Goal: Information Seeking & Learning: Compare options

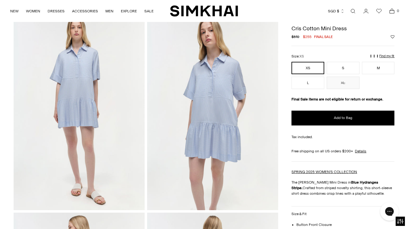
scroll to position [19, 0]
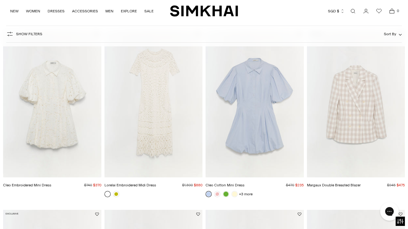
scroll to position [408, 0]
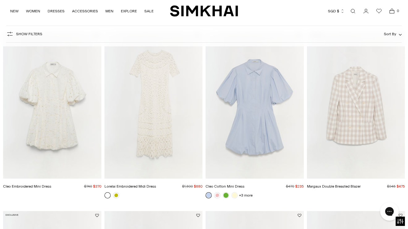
click at [0, 0] on img "Cleo Embroidered Mini Dress" at bounding box center [0, 0] width 0 height 0
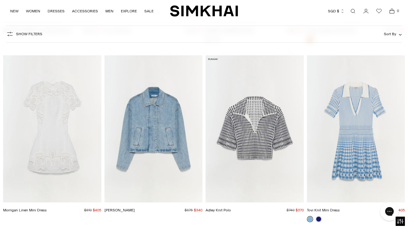
scroll to position [14087, 0]
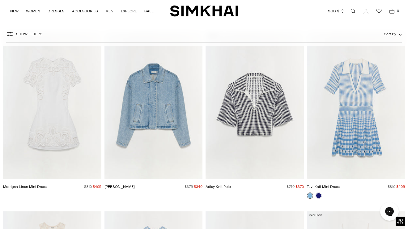
click at [0, 0] on img "Morrigan Linen Mini Dress" at bounding box center [0, 0] width 0 height 0
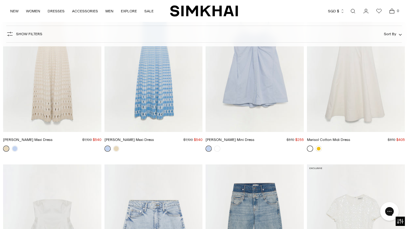
scroll to position [14279, 0]
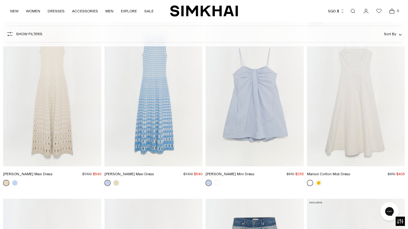
click at [0, 0] on img "Zelma Knit Maxi Dress" at bounding box center [0, 0] width 0 height 0
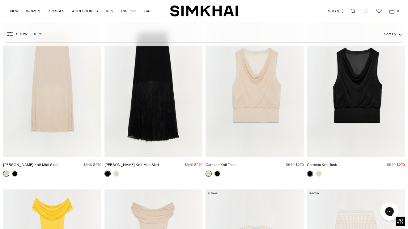
scroll to position [16192, 0]
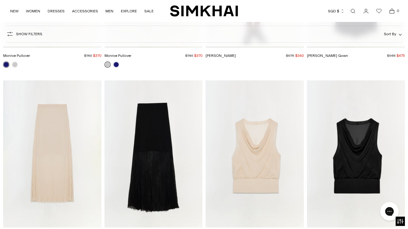
click at [0, 0] on img "Carmina Knit Tank" at bounding box center [0, 0] width 0 height 0
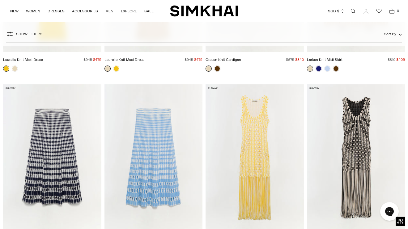
scroll to position [16579, 0]
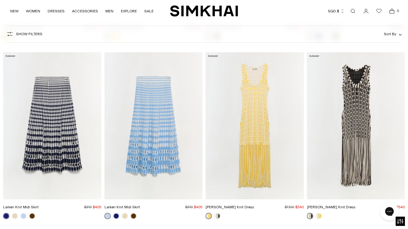
click at [0, 0] on img "Larken Knit Midi Skirt" at bounding box center [0, 0] width 0 height 0
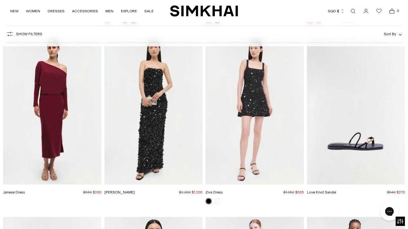
scroll to position [17845, 0]
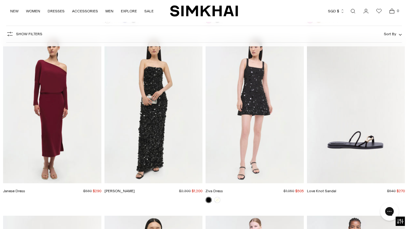
click at [0, 0] on img "Janese Dress" at bounding box center [0, 0] width 0 height 0
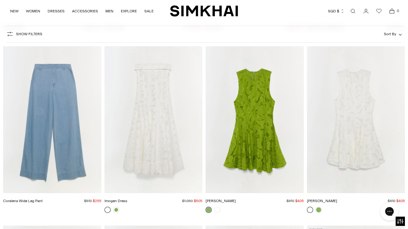
scroll to position [18362, 0]
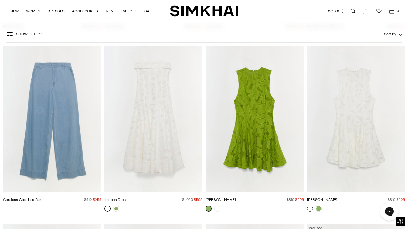
click at [0, 0] on img "Coralena Wide Leg Pant" at bounding box center [0, 0] width 0 height 0
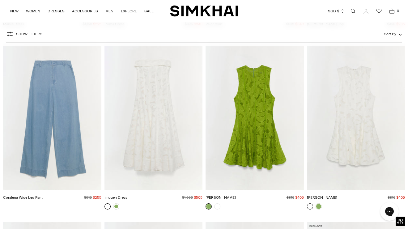
click at [0, 0] on img "Coralena Wide Leg Pant" at bounding box center [0, 0] width 0 height 0
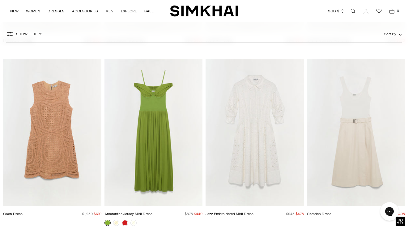
scroll to position [19060, 0]
click at [0, 0] on img "Camden Dress" at bounding box center [0, 0] width 0 height 0
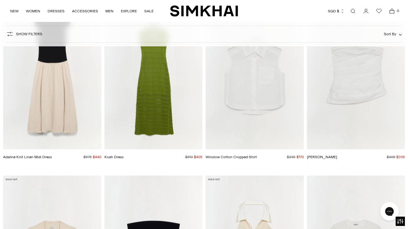
scroll to position [19412, 0]
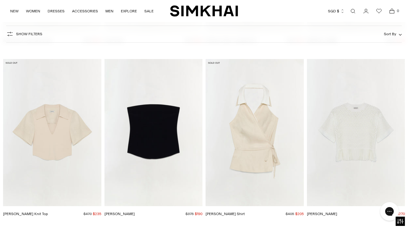
click at [0, 0] on img "Campbell Shirt" at bounding box center [0, 0] width 0 height 0
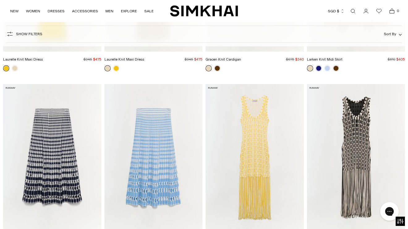
scroll to position [16581, 0]
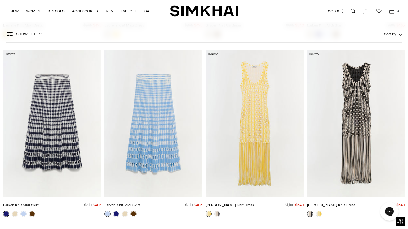
click at [0, 0] on img "Larken Knit Midi Skirt" at bounding box center [0, 0] width 0 height 0
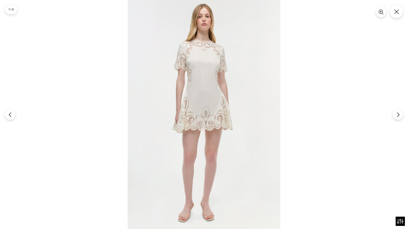
click at [206, 66] on img at bounding box center [203, 114] width 153 height 229
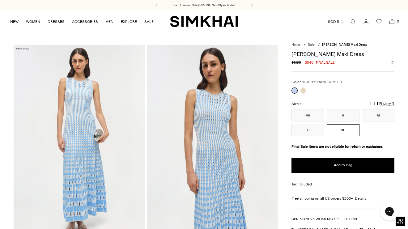
click at [94, 146] on img at bounding box center [79, 143] width 131 height 196
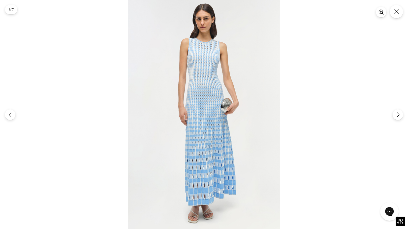
click at [194, 58] on img at bounding box center [203, 114] width 153 height 229
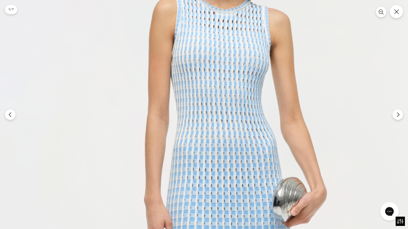
click at [194, 58] on img at bounding box center [222, 226] width 458 height 686
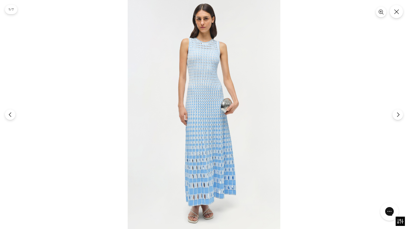
click at [286, 68] on div at bounding box center [204, 114] width 408 height 229
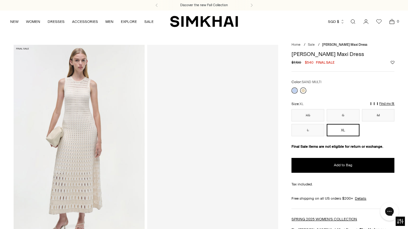
click at [303, 91] on link at bounding box center [303, 90] width 6 height 6
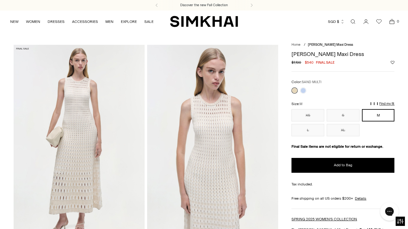
click at [110, 164] on img at bounding box center [79, 143] width 131 height 196
click at [208, 144] on img at bounding box center [212, 143] width 131 height 196
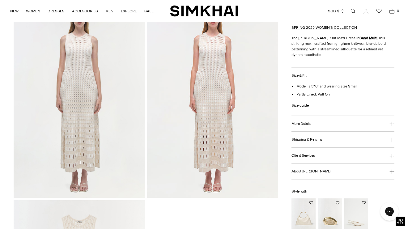
scroll to position [441, 0]
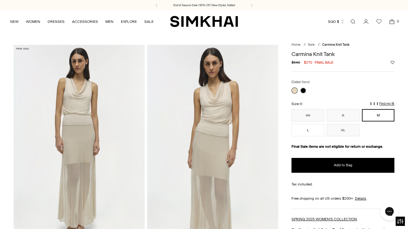
click at [220, 112] on img at bounding box center [212, 143] width 131 height 196
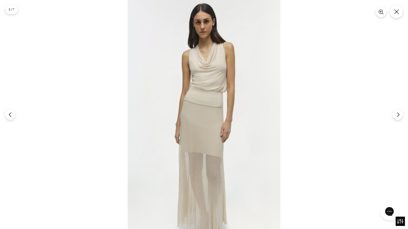
click at [206, 70] on img at bounding box center [203, 114] width 153 height 229
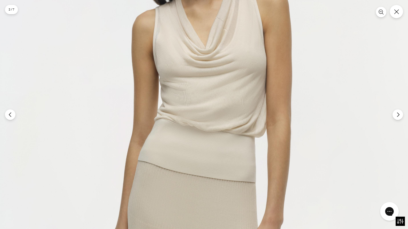
click at [206, 70] on img at bounding box center [198, 203] width 458 height 686
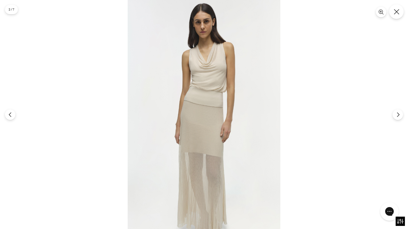
click at [394, 10] on icon "Close" at bounding box center [395, 11] width 5 height 5
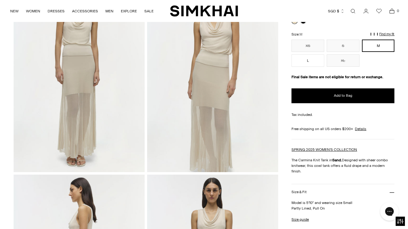
scroll to position [217, 0]
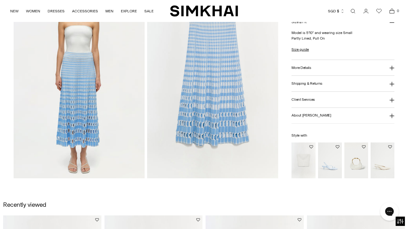
scroll to position [428, 0]
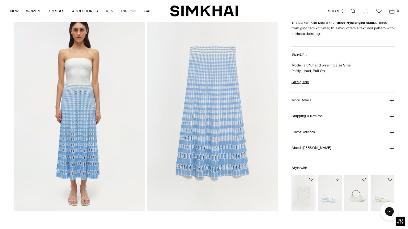
click at [303, 102] on h3 "More Details" at bounding box center [300, 100] width 19 height 4
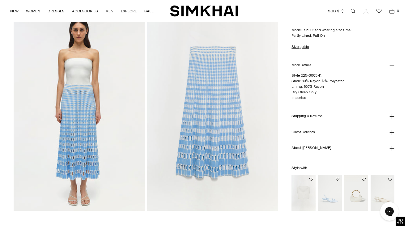
click at [304, 116] on h3 "Shipping & Returns" at bounding box center [306, 116] width 31 height 4
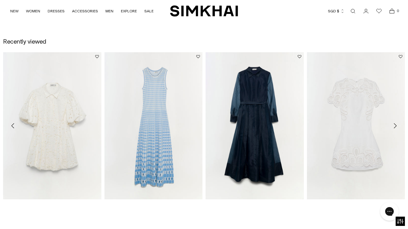
scroll to position [653, 0]
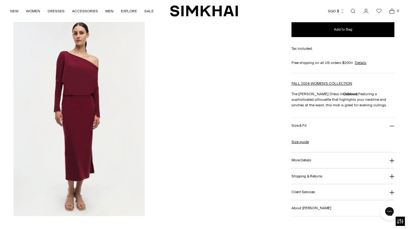
scroll to position [550, 0]
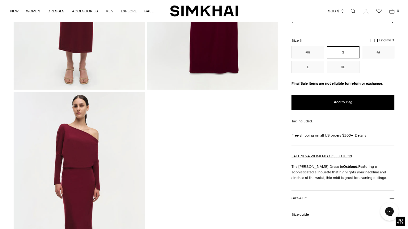
click at [83, 121] on img at bounding box center [79, 190] width 131 height 196
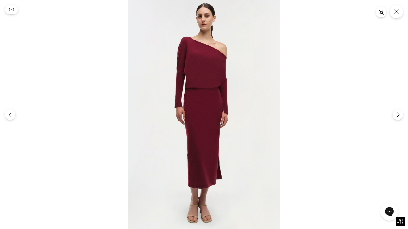
click at [183, 66] on img at bounding box center [203, 114] width 153 height 229
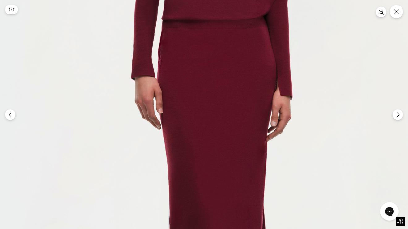
click at [183, 66] on img at bounding box center [219, 99] width 458 height 686
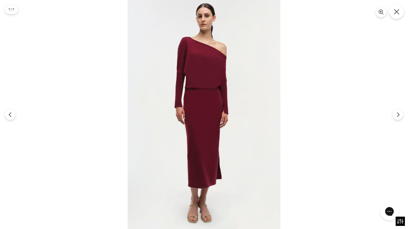
click at [398, 11] on icon "Close" at bounding box center [396, 12] width 6 height 6
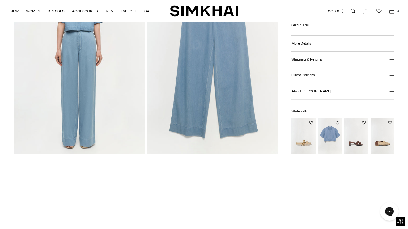
scroll to position [491, 0]
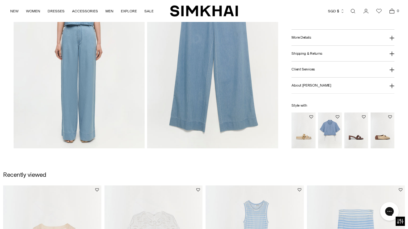
click at [97, 99] on img at bounding box center [79, 50] width 131 height 196
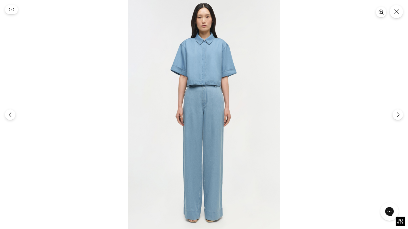
click at [199, 104] on img at bounding box center [203, 114] width 153 height 229
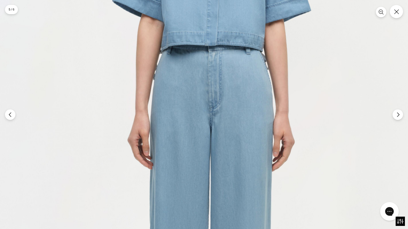
click at [199, 104] on img at bounding box center [213, 134] width 458 height 686
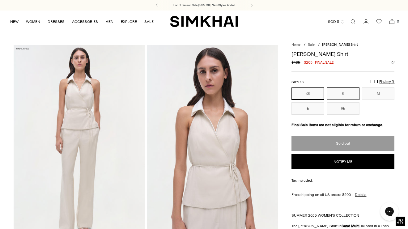
click at [330, 92] on button "S" at bounding box center [342, 93] width 33 height 12
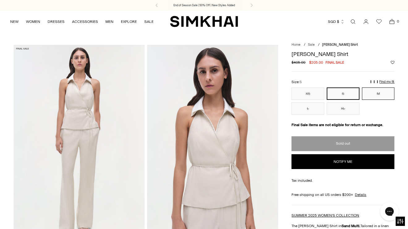
click at [373, 94] on button "M" at bounding box center [378, 93] width 33 height 12
click at [351, 105] on button "XL" at bounding box center [342, 108] width 33 height 12
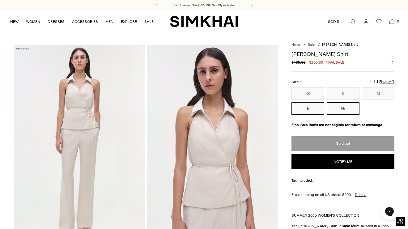
click at [313, 107] on button "L" at bounding box center [307, 108] width 33 height 12
click at [310, 91] on button "XS" at bounding box center [307, 93] width 33 height 12
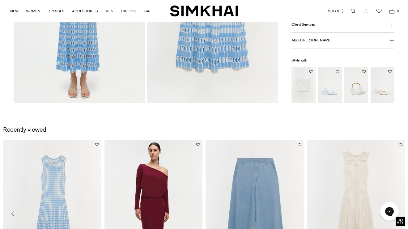
scroll to position [638, 0]
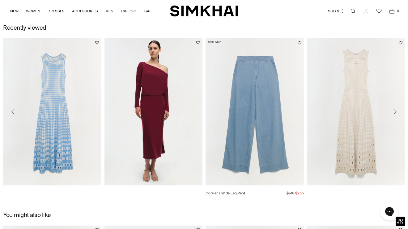
click at [0, 0] on img "Coralena Wide Leg Pant" at bounding box center [0, 0] width 0 height 0
click at [394, 113] on icon "Move to next carousel slide" at bounding box center [394, 111] width 7 height 7
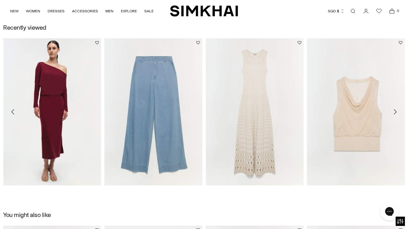
click at [394, 113] on icon "Move to next carousel slide" at bounding box center [394, 111] width 7 height 7
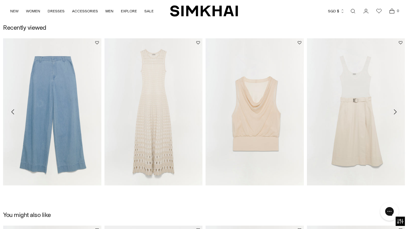
click at [394, 113] on icon "Move to next carousel slide" at bounding box center [394, 111] width 7 height 7
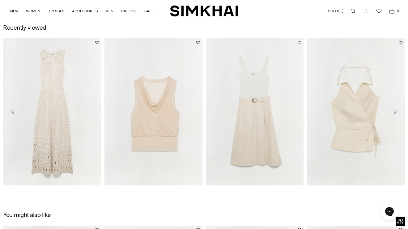
click at [394, 113] on icon "Move to next carousel slide" at bounding box center [394, 111] width 7 height 7
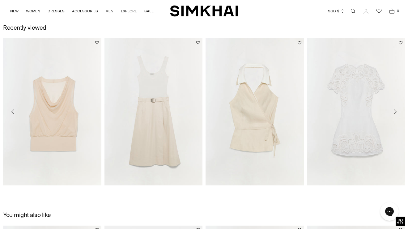
click at [394, 113] on icon "Move to next carousel slide" at bounding box center [394, 111] width 7 height 7
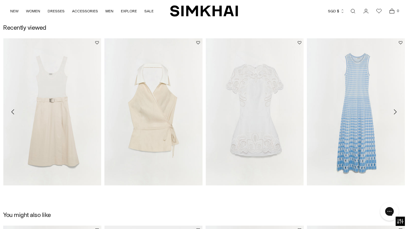
click at [394, 113] on icon "Move to next carousel slide" at bounding box center [394, 111] width 7 height 7
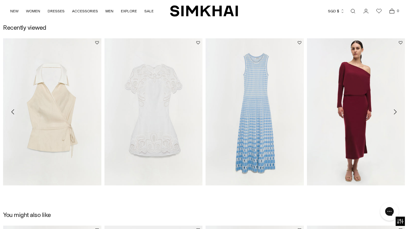
click at [394, 113] on icon "Move to next carousel slide" at bounding box center [394, 111] width 3 height 5
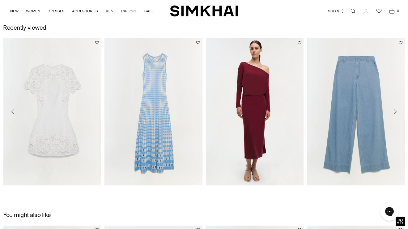
click at [394, 113] on icon "Move to next carousel slide" at bounding box center [394, 111] width 3 height 5
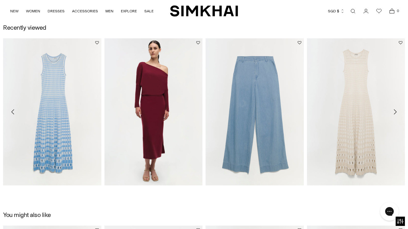
click at [394, 113] on icon "Move to next carousel slide" at bounding box center [394, 111] width 3 height 5
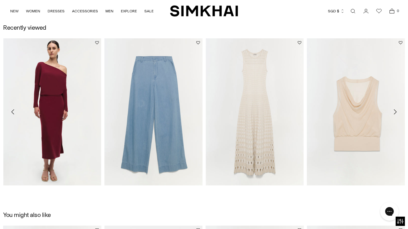
click at [394, 113] on icon "Move to next carousel slide" at bounding box center [394, 111] width 3 height 5
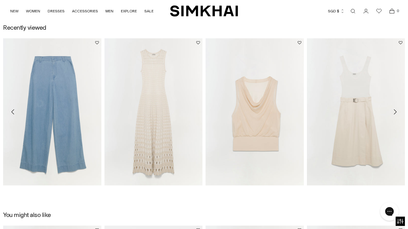
click at [394, 113] on icon "Move to next carousel slide" at bounding box center [394, 111] width 3 height 5
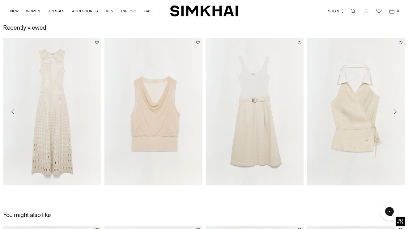
click at [394, 113] on icon "Move to next carousel slide" at bounding box center [394, 111] width 3 height 5
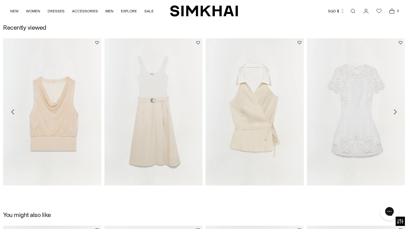
click at [394, 113] on icon "Move to next carousel slide" at bounding box center [394, 111] width 3 height 5
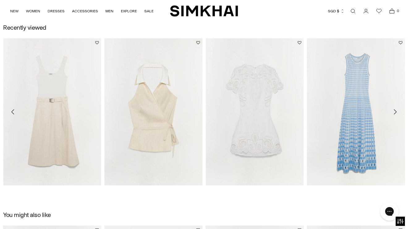
click at [394, 113] on icon "Move to next carousel slide" at bounding box center [394, 111] width 3 height 5
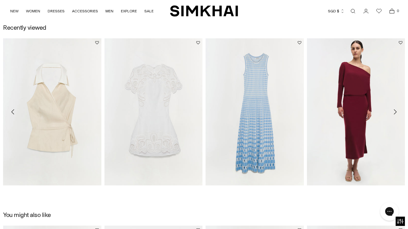
click at [394, 113] on icon "Move to next carousel slide" at bounding box center [394, 111] width 3 height 5
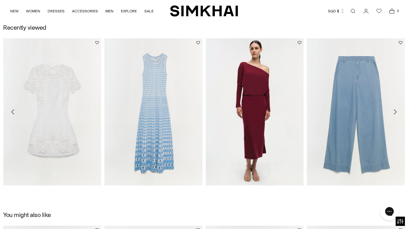
click at [394, 113] on icon "Move to next carousel slide" at bounding box center [394, 111] width 3 height 5
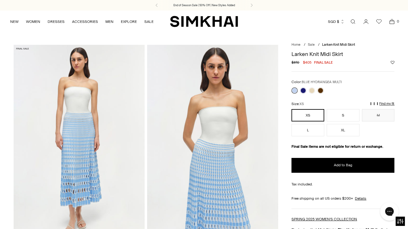
scroll to position [19, 0]
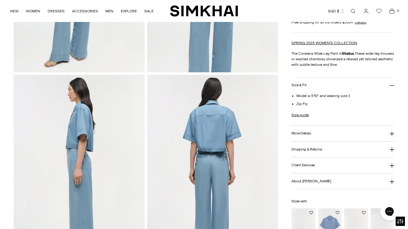
scroll to position [170, 0]
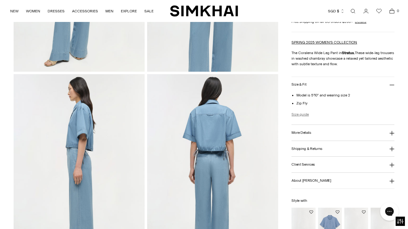
click at [300, 115] on link "Size guide" at bounding box center [299, 114] width 17 height 6
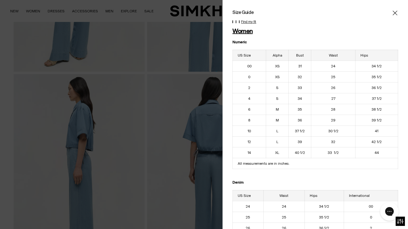
click at [395, 15] on icon "Close" at bounding box center [394, 13] width 5 height 6
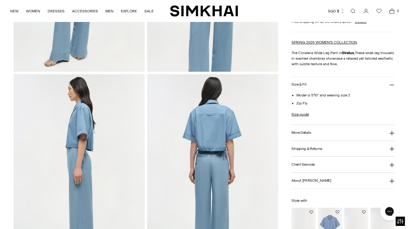
click at [392, 133] on icon at bounding box center [391, 133] width 5 height 5
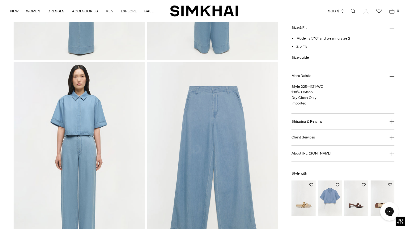
scroll to position [421, 0]
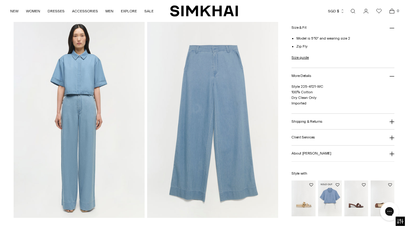
click at [0, 0] on img "Bishop Cotton Top" at bounding box center [0, 0] width 0 height 0
